Goal: Task Accomplishment & Management: Complete application form

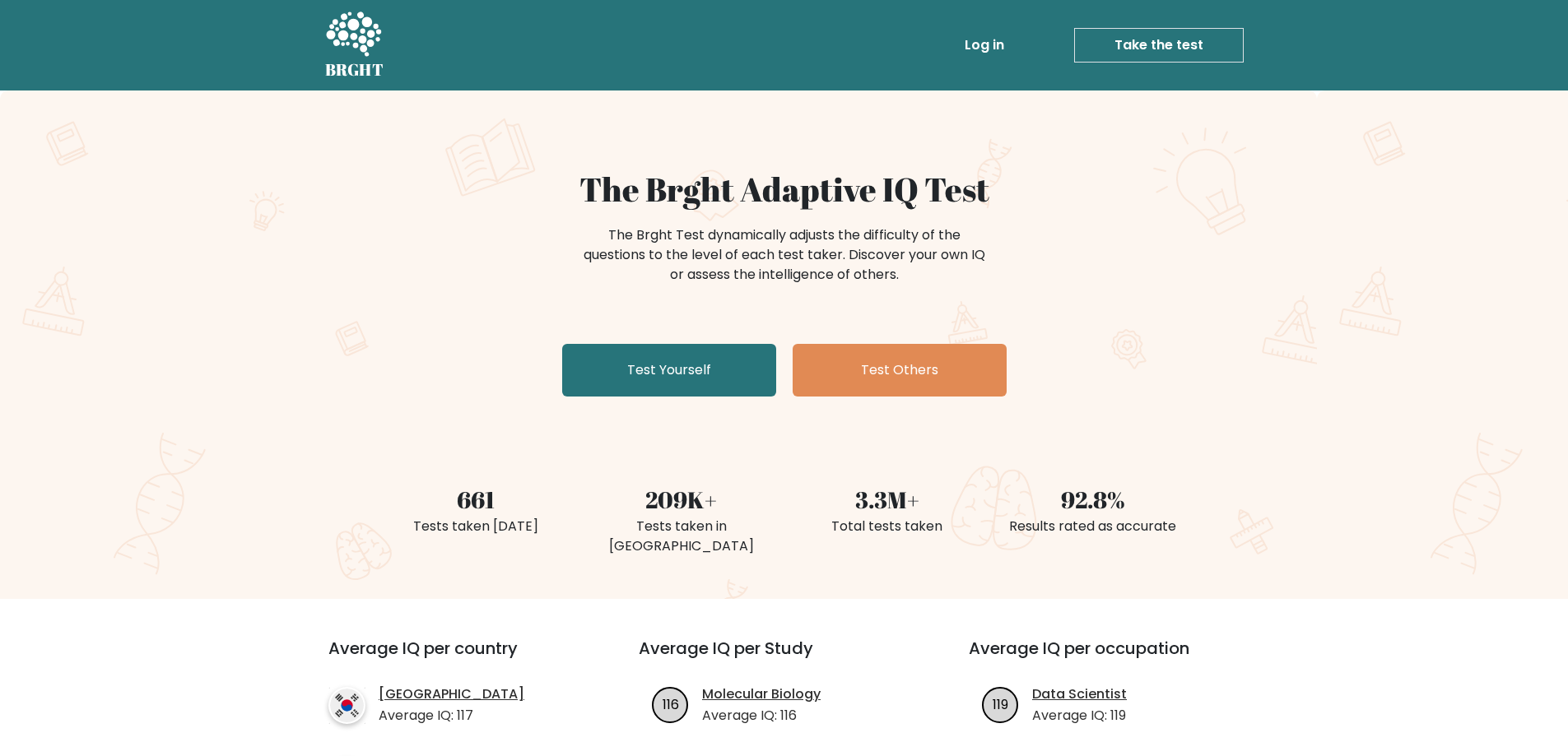
click at [977, 49] on link "Log in" at bounding box center [984, 45] width 53 height 33
click at [686, 371] on link "Test Yourself" at bounding box center [669, 371] width 214 height 53
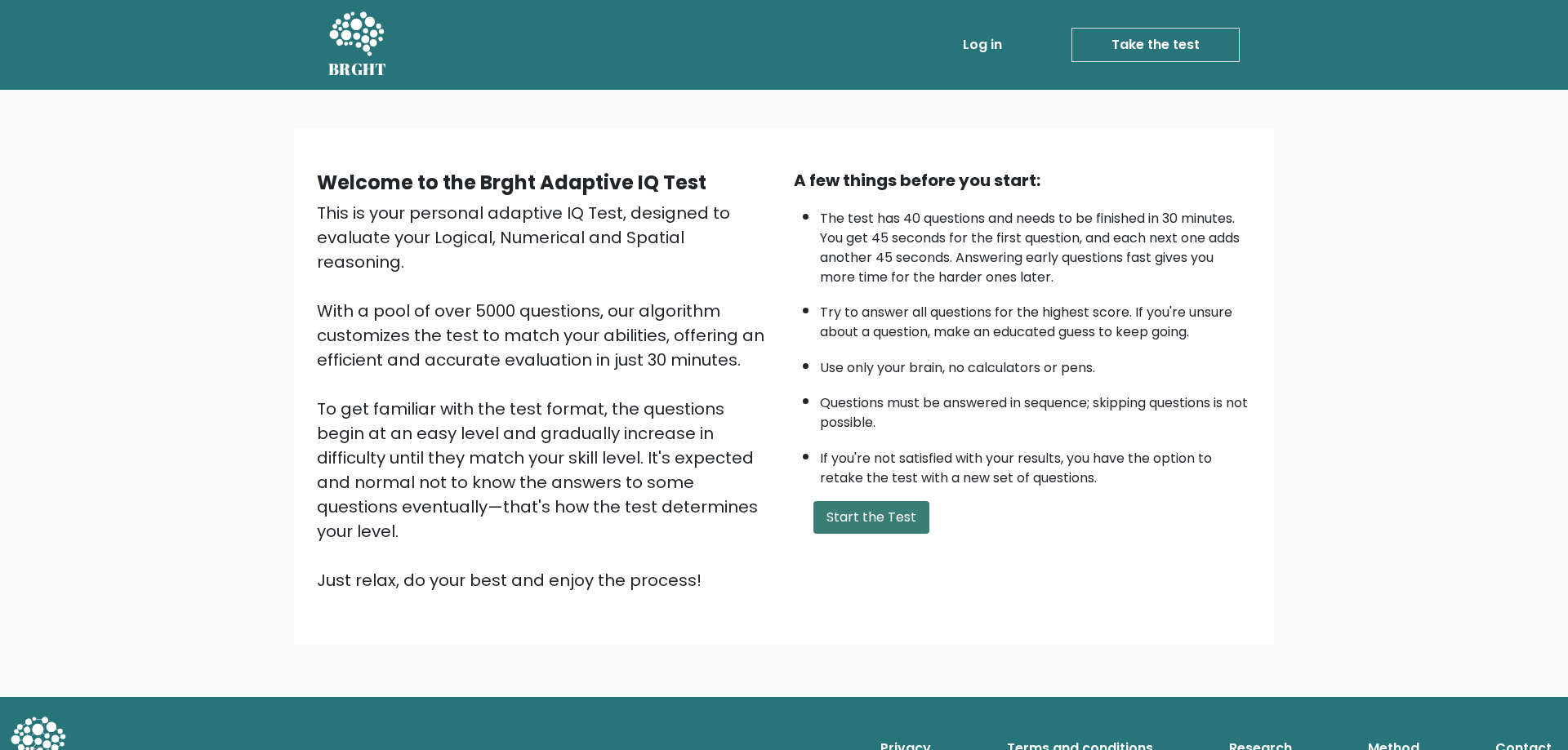
drag, startPoint x: 840, startPoint y: 523, endPoint x: 814, endPoint y: 513, distance: 27.9
click at [840, 522] on button "Start the Test" at bounding box center [871, 517] width 116 height 32
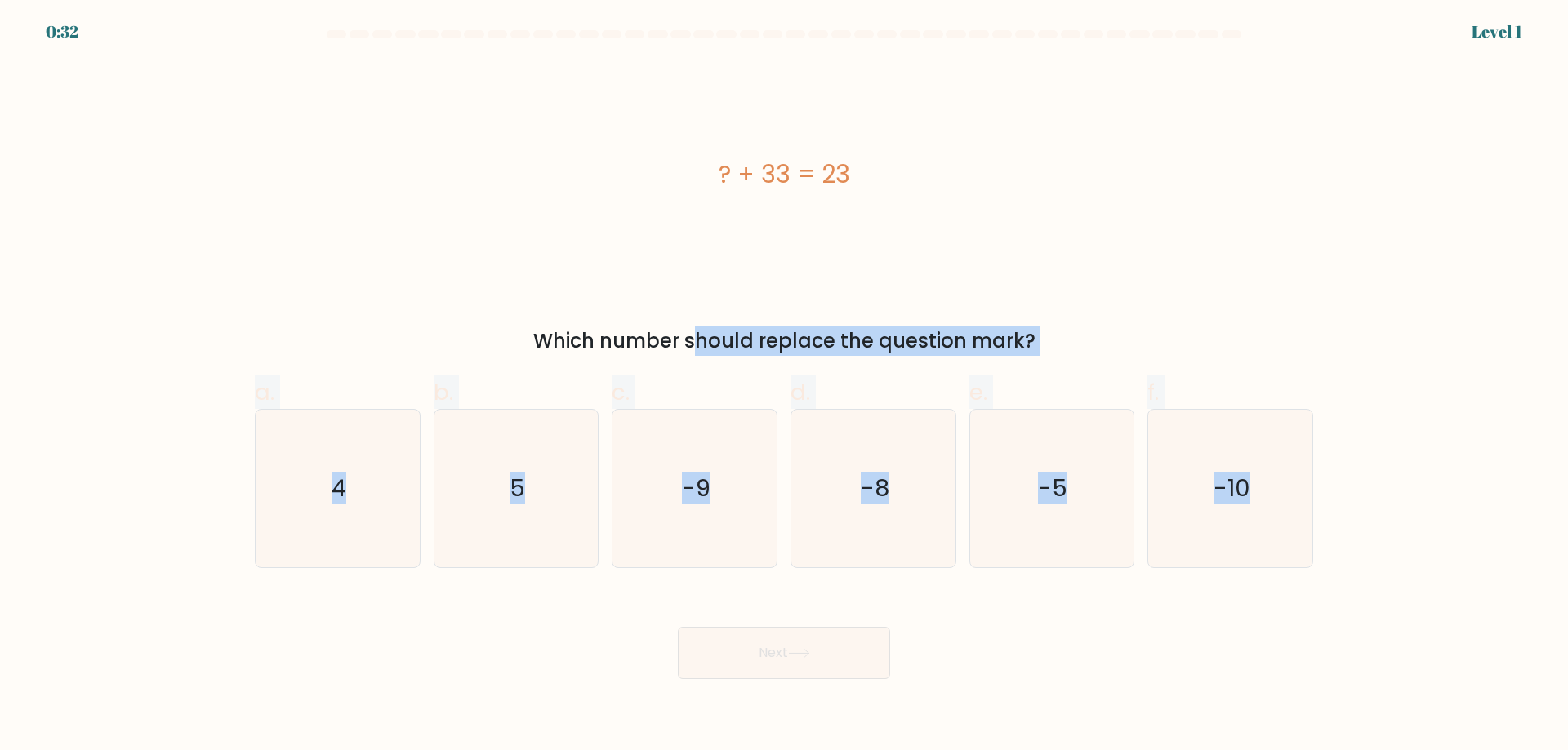
drag, startPoint x: 165, startPoint y: 315, endPoint x: 1350, endPoint y: 634, distance: 1227.2
click at [1350, 634] on form "a. 4" at bounding box center [784, 354] width 1568 height 649
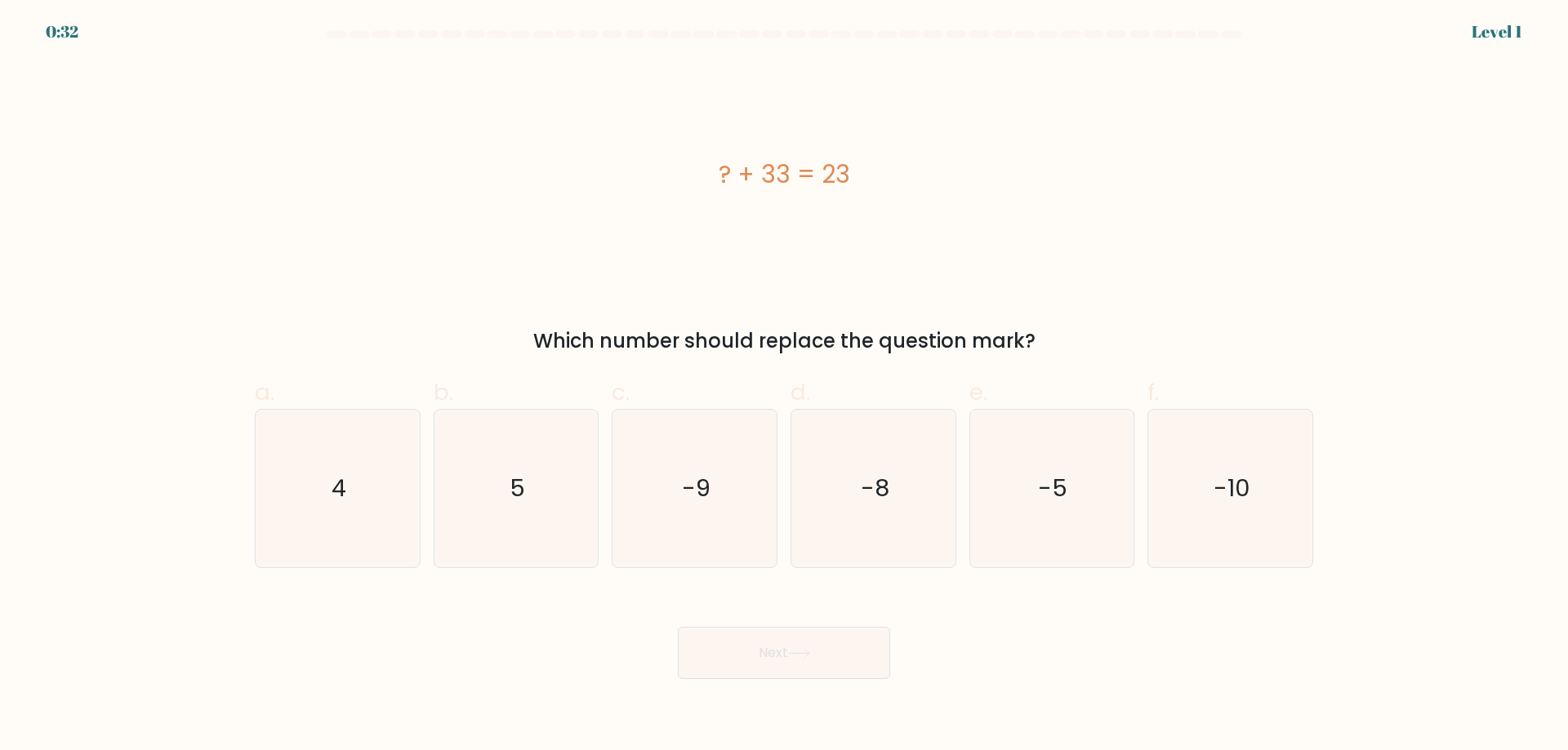
click at [1223, 638] on div "Next" at bounding box center [784, 633] width 1078 height 92
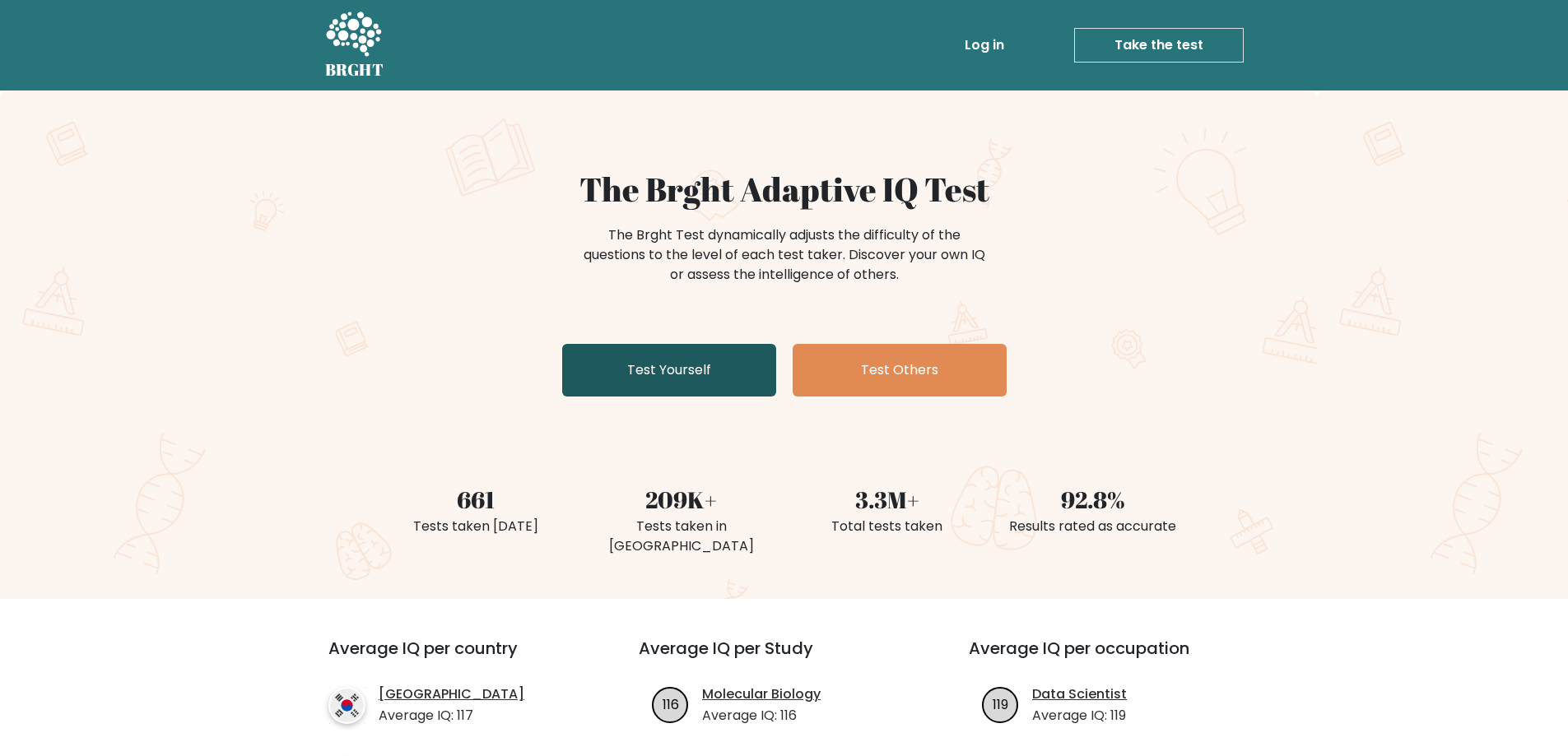
click at [682, 383] on link "Test Yourself" at bounding box center [669, 371] width 214 height 53
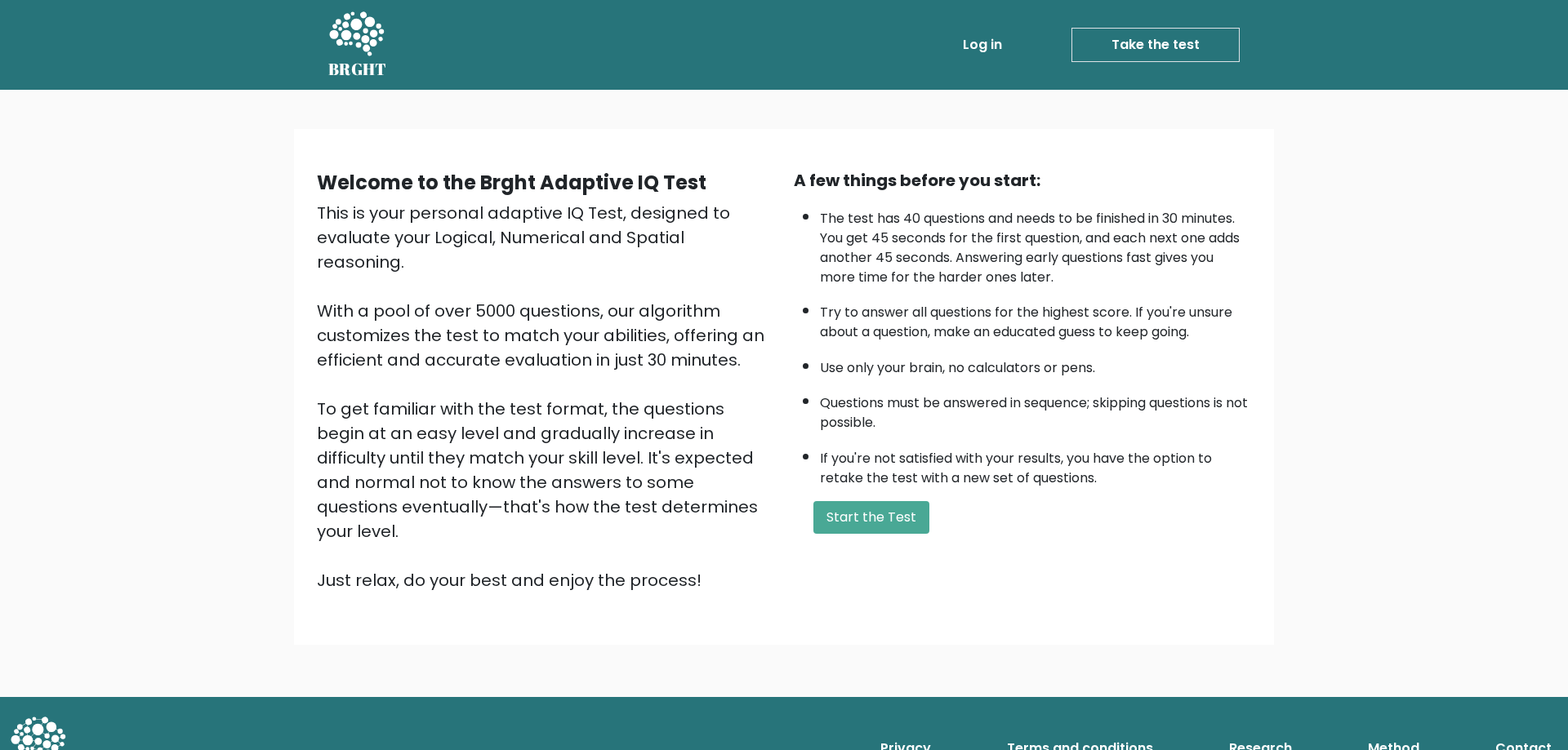
drag, startPoint x: 873, startPoint y: 524, endPoint x: 680, endPoint y: 484, distance: 197.1
click at [871, 524] on button "Start the Test" at bounding box center [871, 517] width 116 height 32
click at [870, 519] on button "Start the Test" at bounding box center [871, 517] width 116 height 32
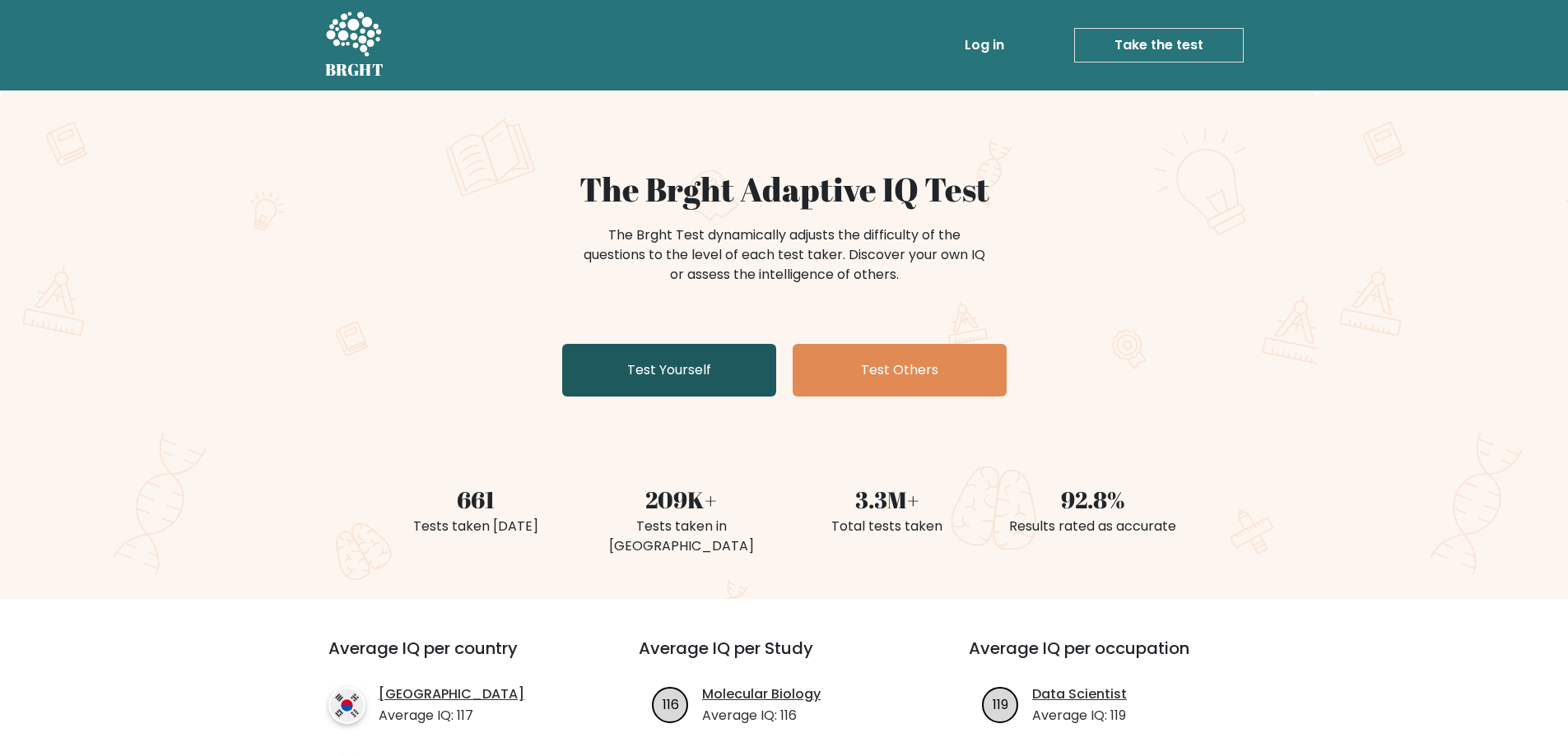
click at [651, 382] on link "Test Yourself" at bounding box center [669, 371] width 214 height 53
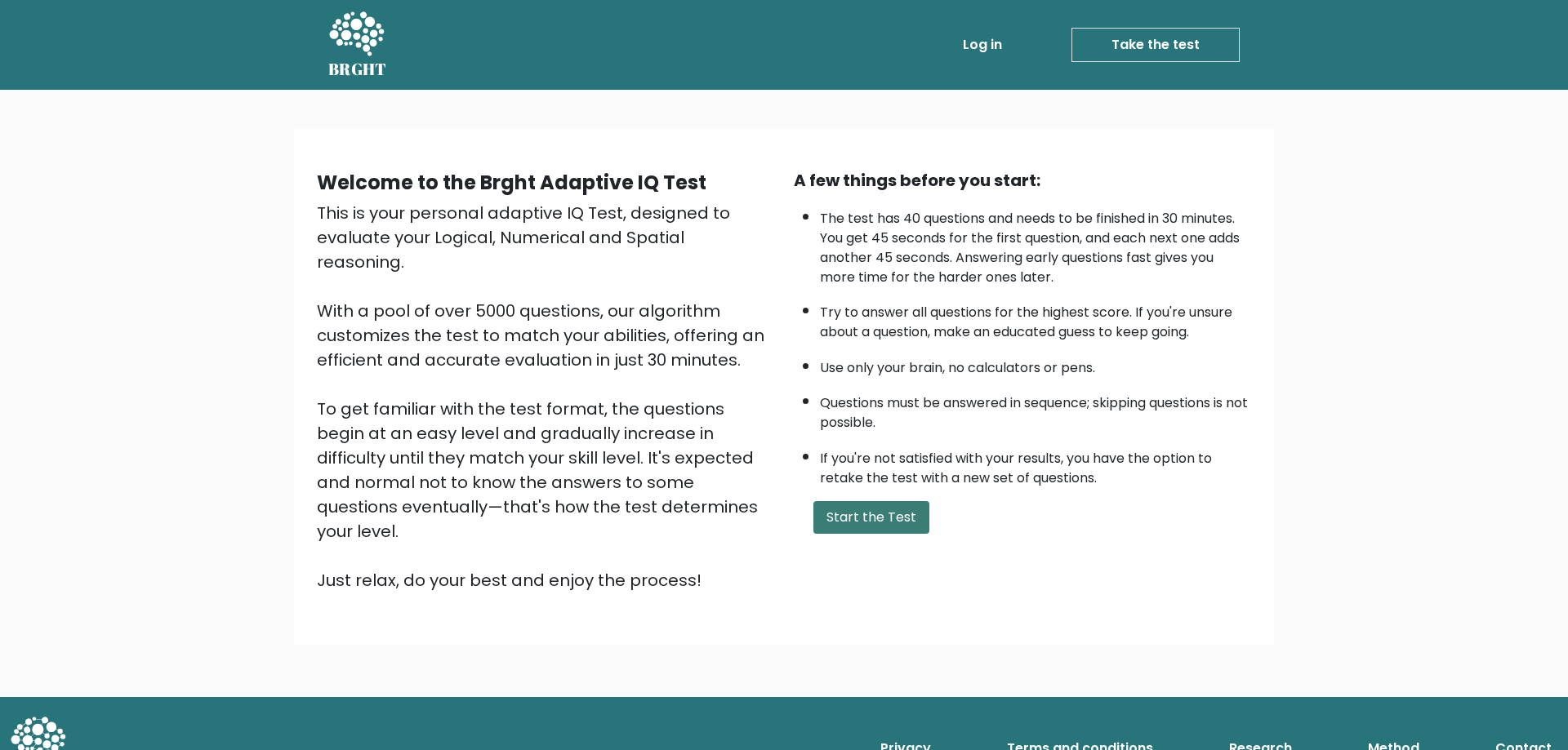
click at [898, 513] on button "Start the Test" at bounding box center [871, 517] width 116 height 32
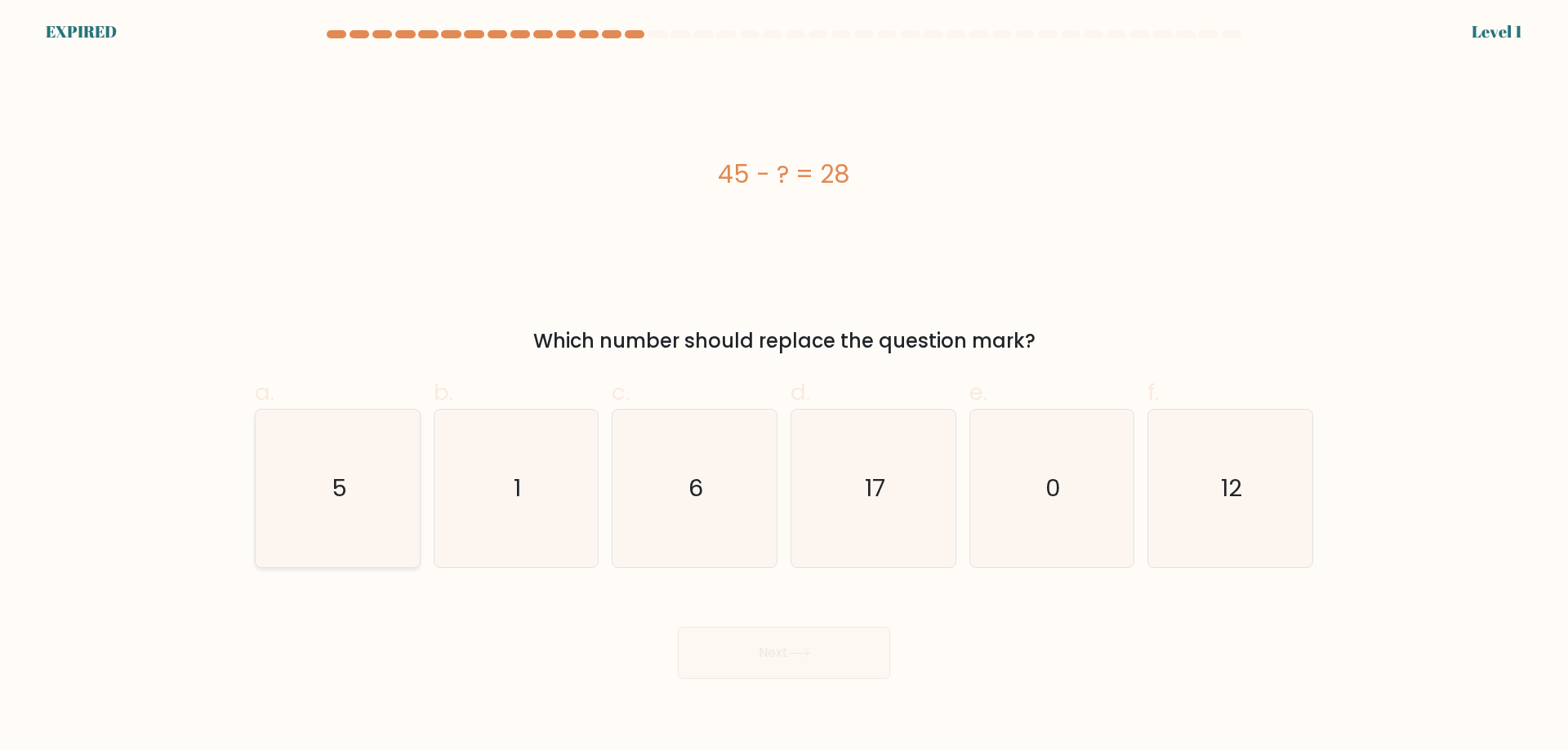
click at [288, 478] on icon "5" at bounding box center [337, 488] width 157 height 157
click at [784, 386] on input "a. 5" at bounding box center [784, 381] width 1 height 10
radio input "true"
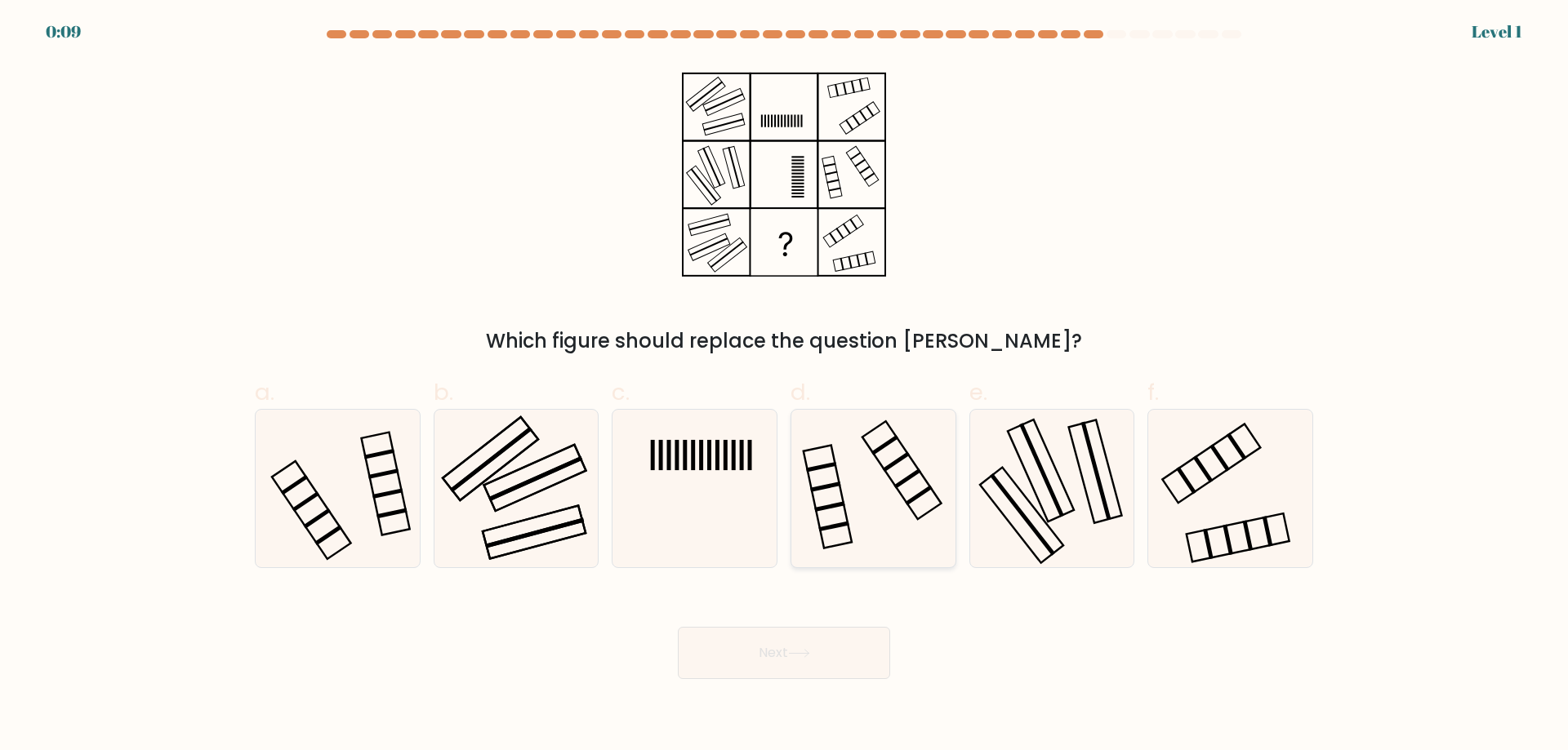
click at [830, 451] on icon at bounding box center [874, 488] width 157 height 157
click at [785, 386] on input "d." at bounding box center [784, 381] width 1 height 10
radio input "true"
drag, startPoint x: 769, startPoint y: 670, endPoint x: 805, endPoint y: 645, distance: 43.8
click at [770, 669] on button "Next" at bounding box center [784, 653] width 212 height 52
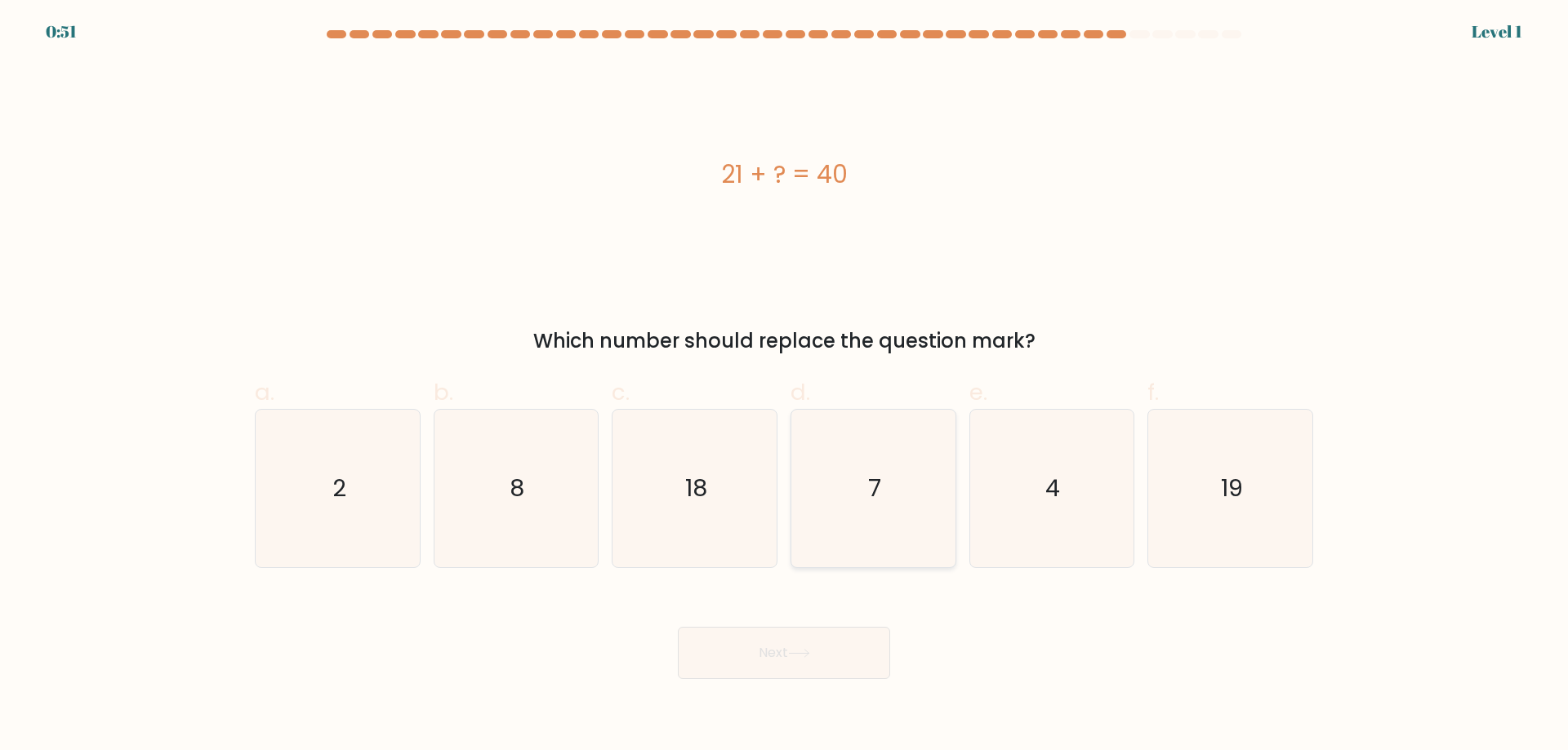
click at [922, 514] on icon "7" at bounding box center [874, 488] width 157 height 157
click at [785, 386] on input "d. 7" at bounding box center [784, 381] width 1 height 10
radio input "true"
click at [837, 647] on button "Next" at bounding box center [784, 653] width 212 height 52
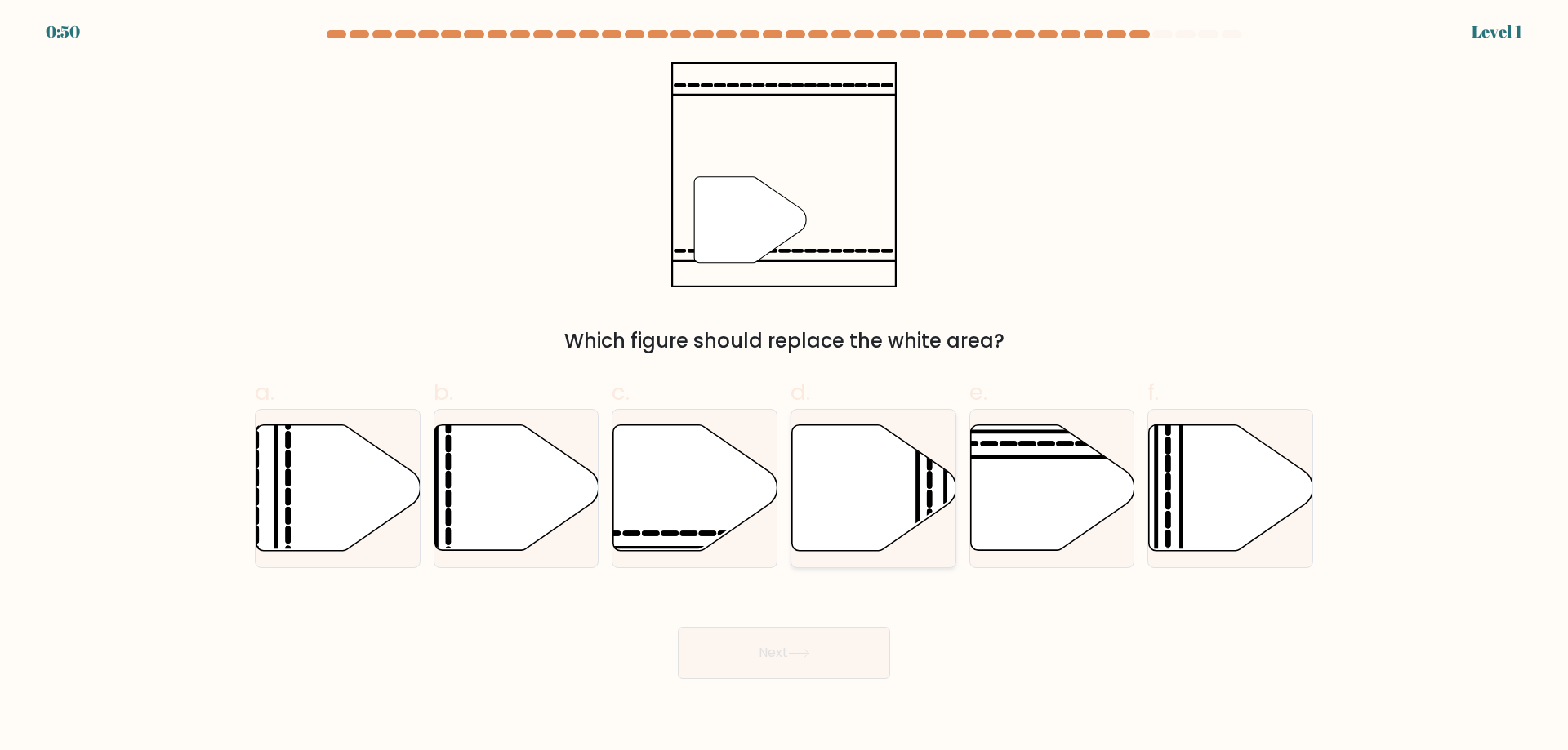
click at [853, 476] on icon at bounding box center [874, 488] width 164 height 126
click at [785, 386] on input "d." at bounding box center [784, 381] width 1 height 10
radio input "true"
click at [791, 653] on button "Next" at bounding box center [784, 653] width 212 height 52
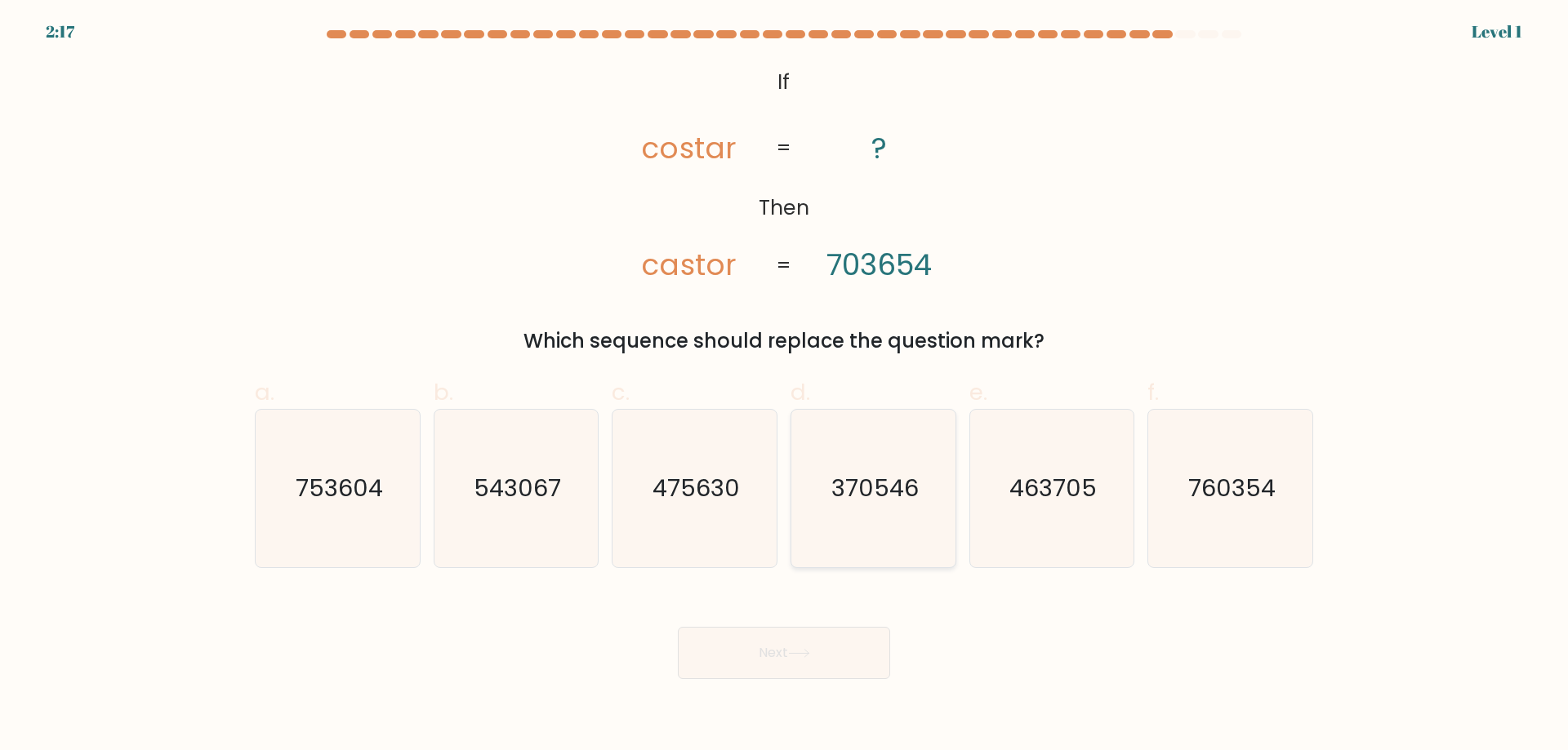
click at [850, 492] on text "370546" at bounding box center [875, 487] width 87 height 32
click at [785, 386] on input "d. 370546" at bounding box center [784, 381] width 1 height 10
radio input "true"
click at [803, 650] on icon at bounding box center [798, 653] width 22 height 9
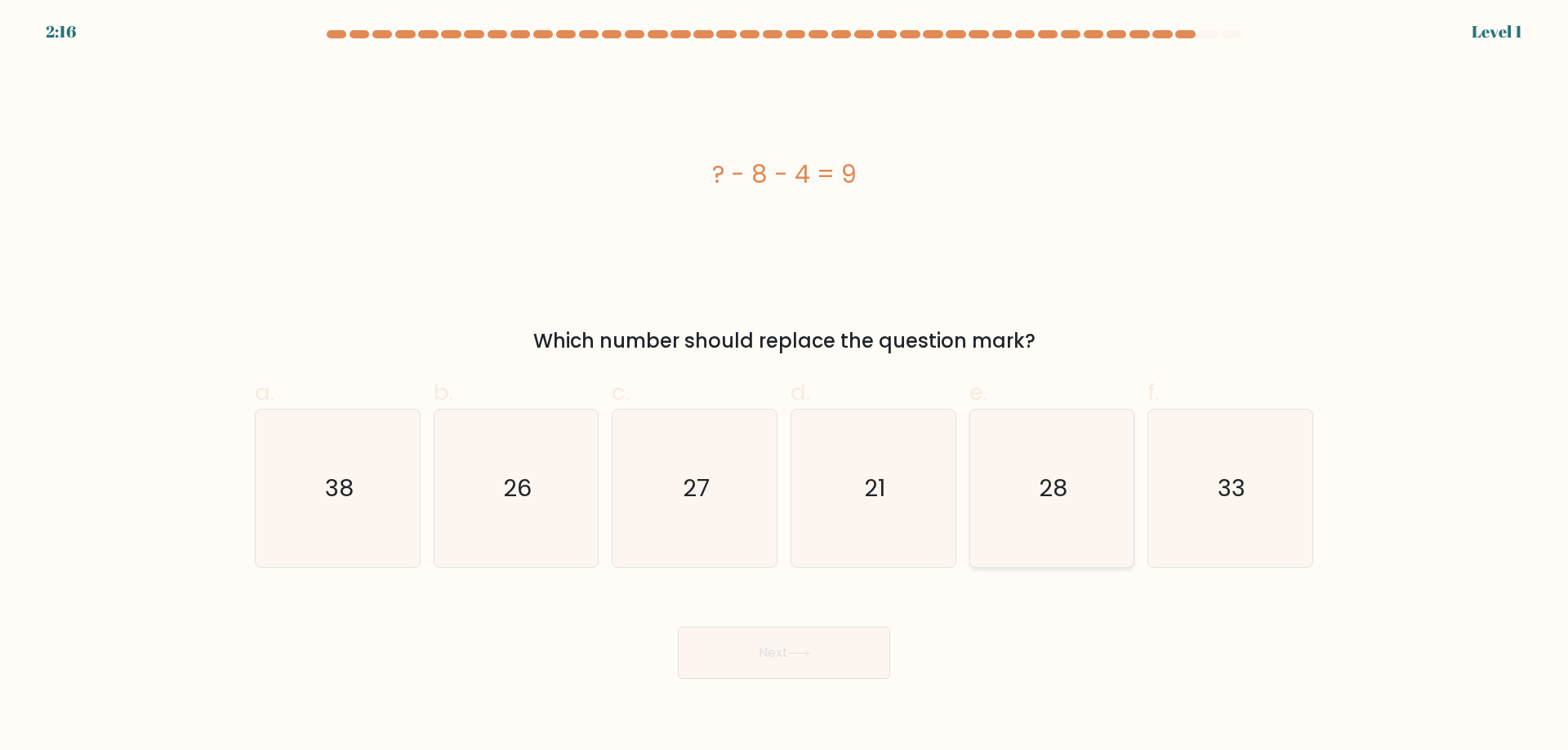
click at [1009, 480] on icon "28" at bounding box center [1052, 488] width 157 height 157
click at [785, 386] on input "e. 28" at bounding box center [784, 381] width 1 height 10
radio input "true"
click at [798, 662] on button "Next" at bounding box center [784, 653] width 212 height 52
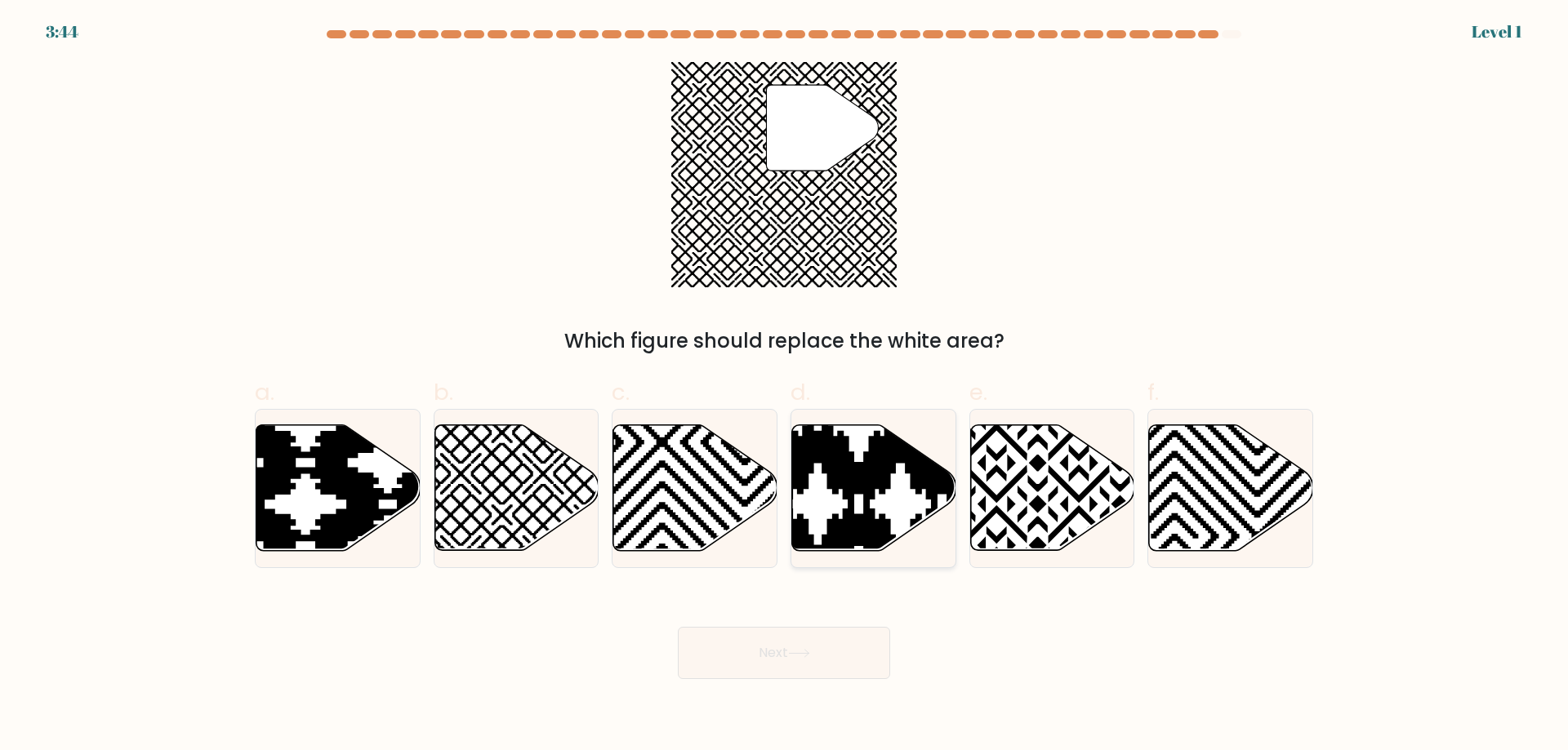
click at [846, 506] on icon at bounding box center [874, 488] width 164 height 126
click at [785, 386] on input "d." at bounding box center [784, 381] width 1 height 10
radio input "true"
click at [813, 630] on button "Next" at bounding box center [784, 653] width 212 height 52
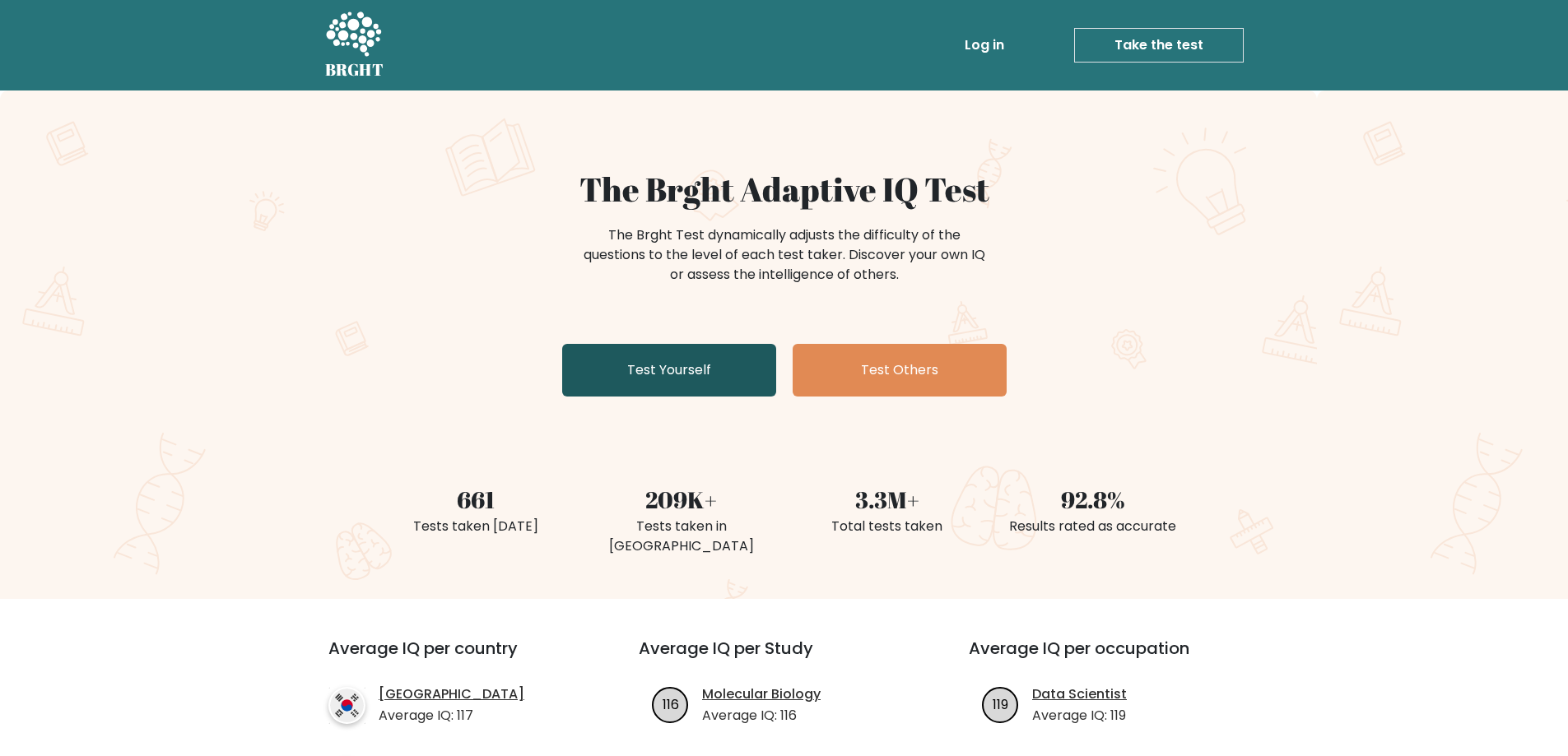
click at [658, 378] on link "Test Yourself" at bounding box center [669, 371] width 214 height 53
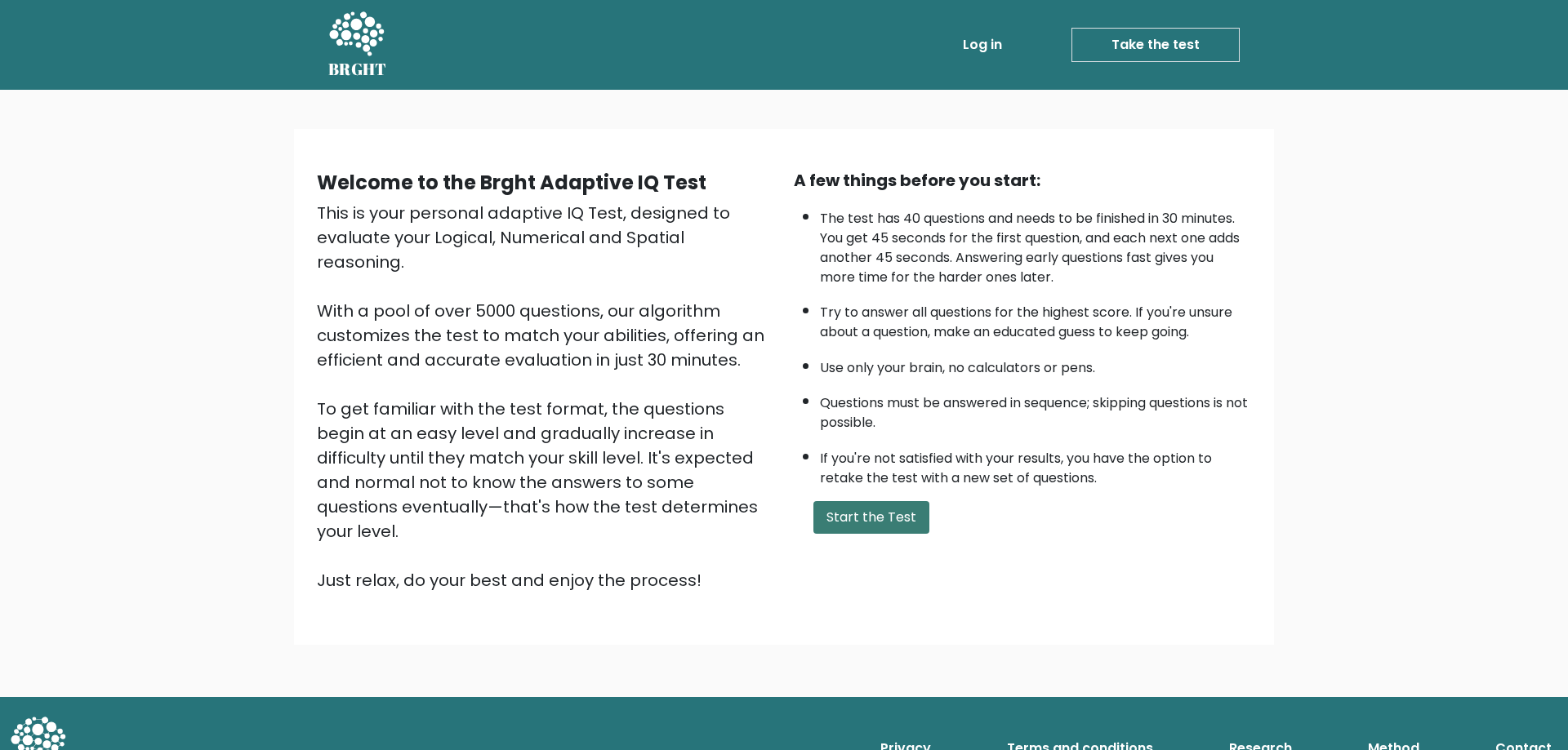
click at [873, 525] on button "Start the Test" at bounding box center [871, 517] width 116 height 32
